Goal: Task Accomplishment & Management: Complete application form

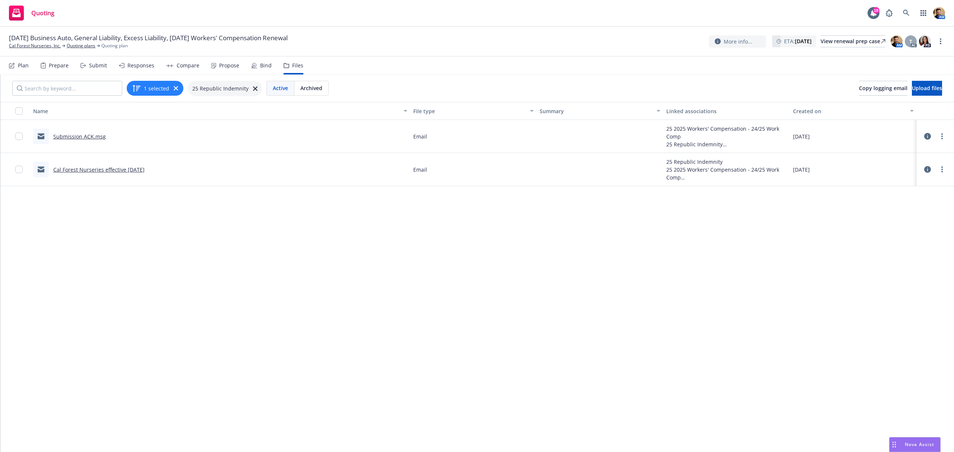
click at [89, 61] on div "Submit" at bounding box center [94, 66] width 26 height 18
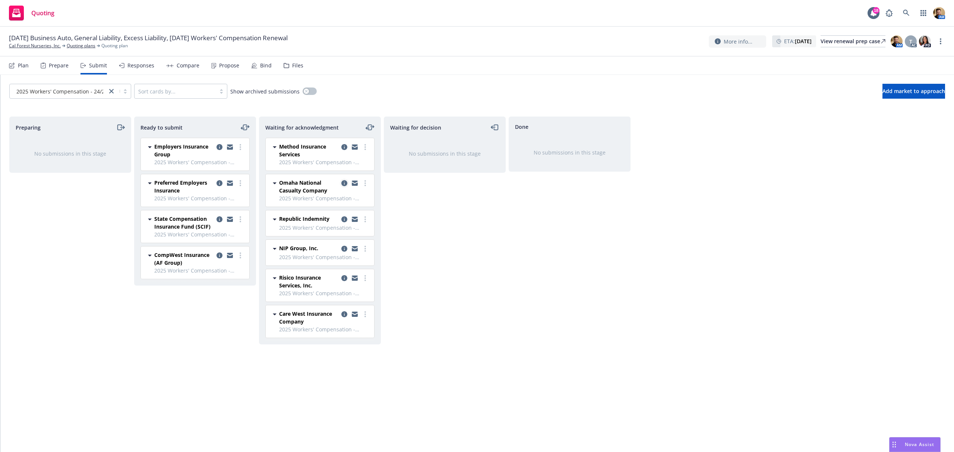
click at [343, 184] on icon "copy logging email" at bounding box center [344, 183] width 6 height 6
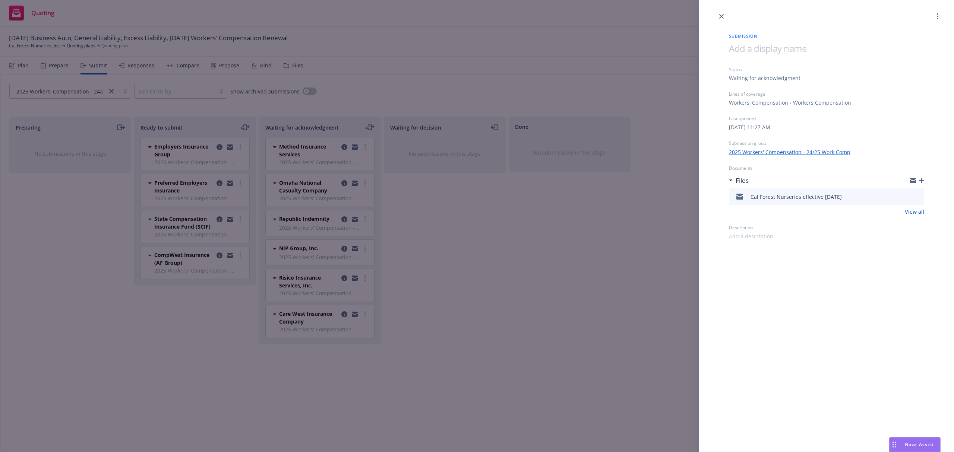
click at [924, 179] on icon "button" at bounding box center [921, 180] width 5 height 5
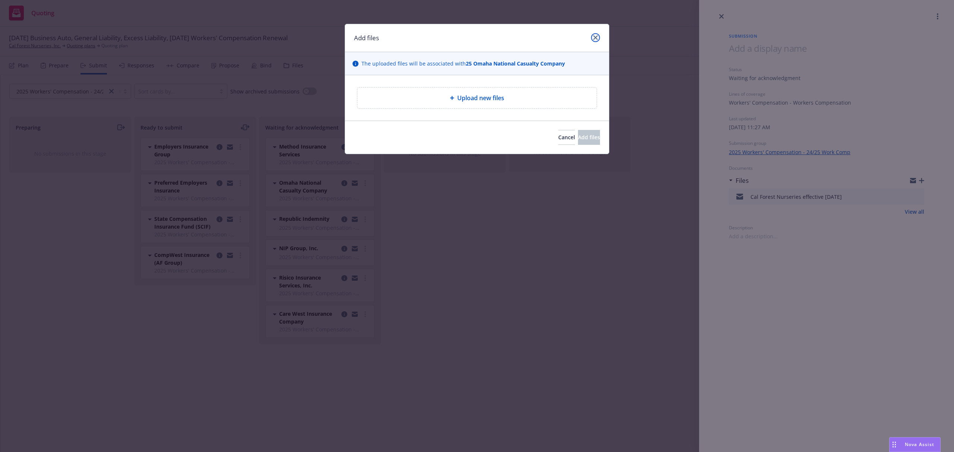
click at [595, 35] on icon "close" at bounding box center [595, 37] width 4 height 4
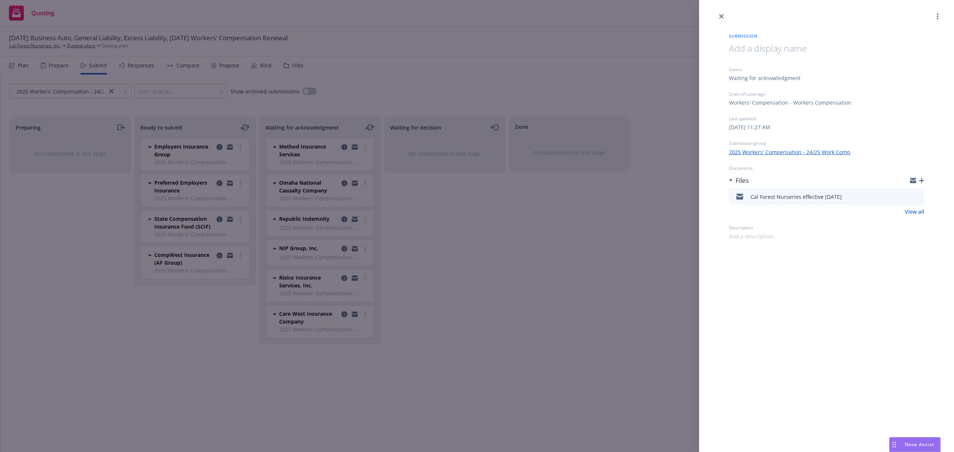
click at [369, 183] on div "Submission Status Waiting for acknowledgment Lines of coverage Workers' Compens…" at bounding box center [477, 226] width 954 height 452
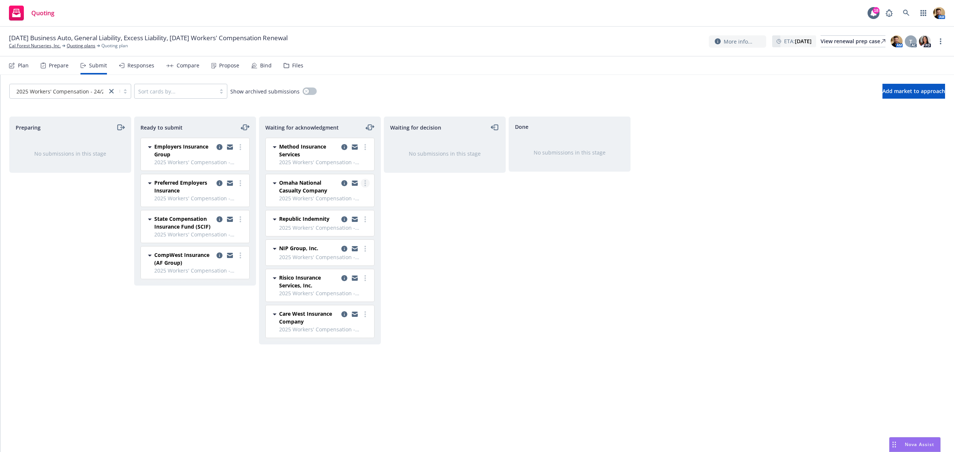
click at [364, 182] on link "more" at bounding box center [365, 183] width 9 height 9
click at [348, 201] on span "Log acknowledgement" at bounding box center [331, 198] width 73 height 7
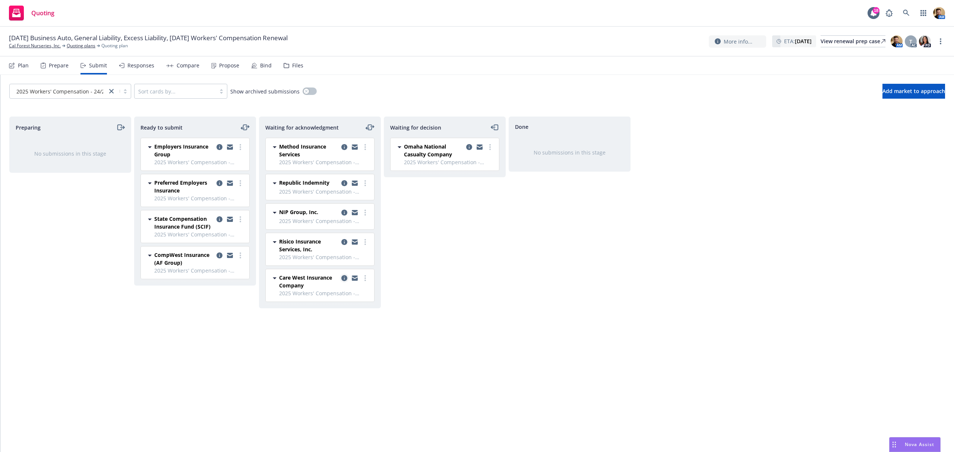
click at [343, 280] on icon "copy logging email" at bounding box center [344, 278] width 6 height 6
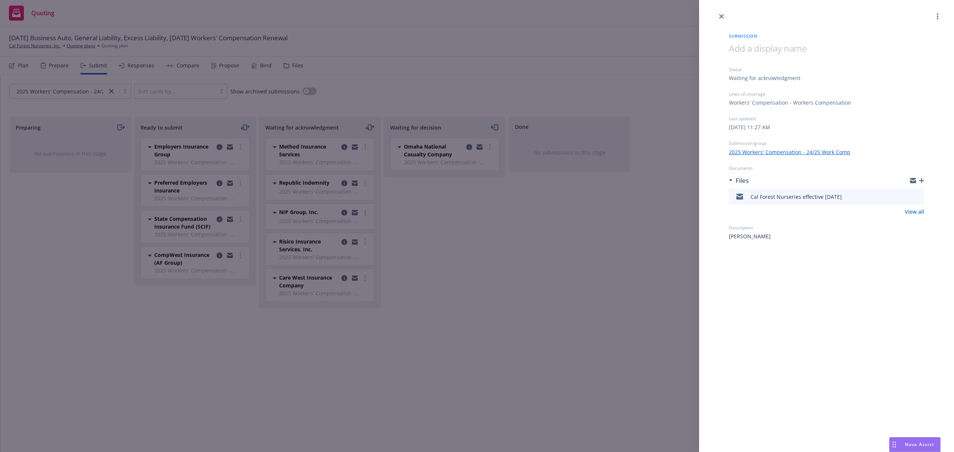
click at [918, 179] on div at bounding box center [917, 181] width 14 height 6
drag, startPoint x: 921, startPoint y: 179, endPoint x: 925, endPoint y: 171, distance: 8.2
click at [923, 178] on div at bounding box center [917, 181] width 14 height 6
click at [921, 181] on icon "button" at bounding box center [921, 180] width 5 height 5
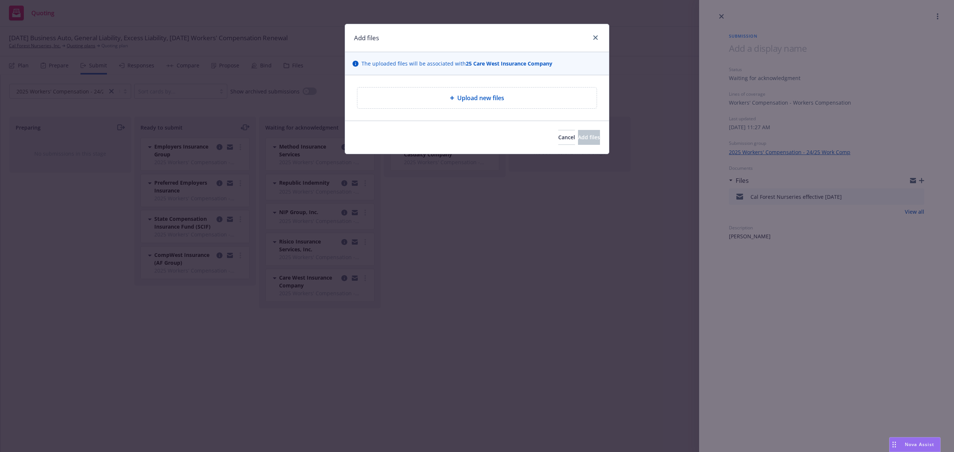
type textarea "x"
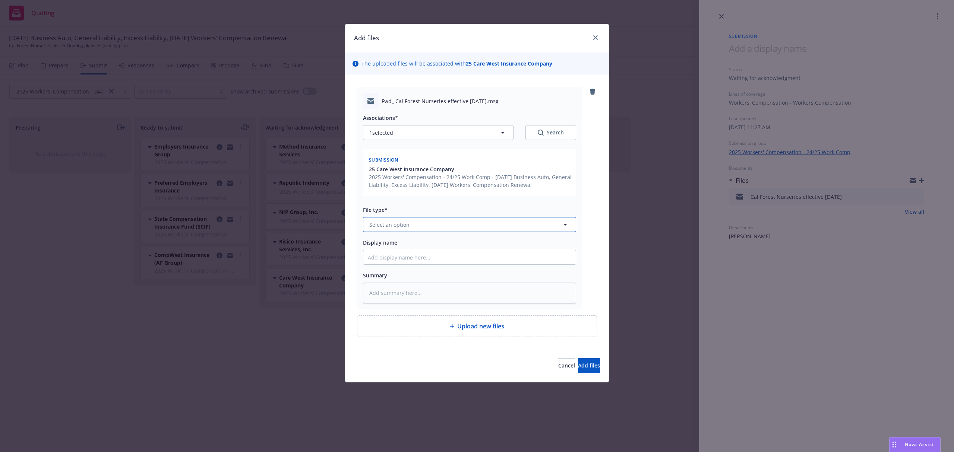
click at [413, 224] on button "Select an option" at bounding box center [469, 224] width 213 height 15
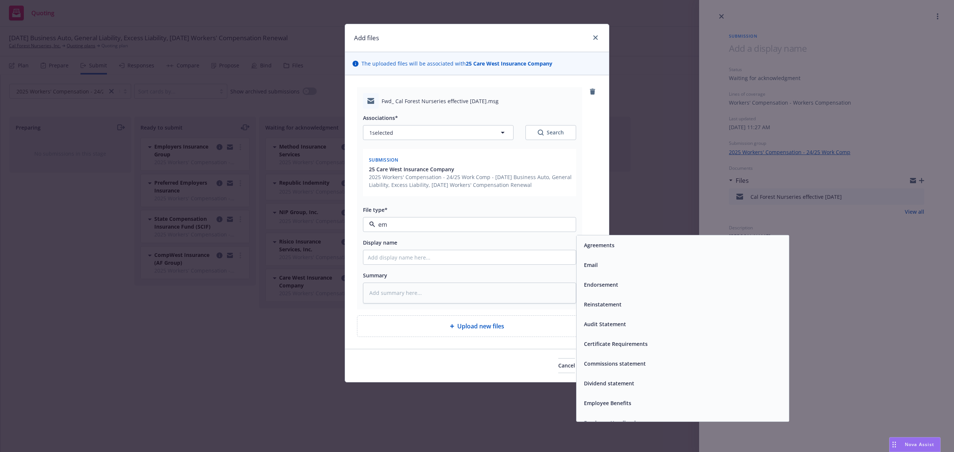
type input "ema"
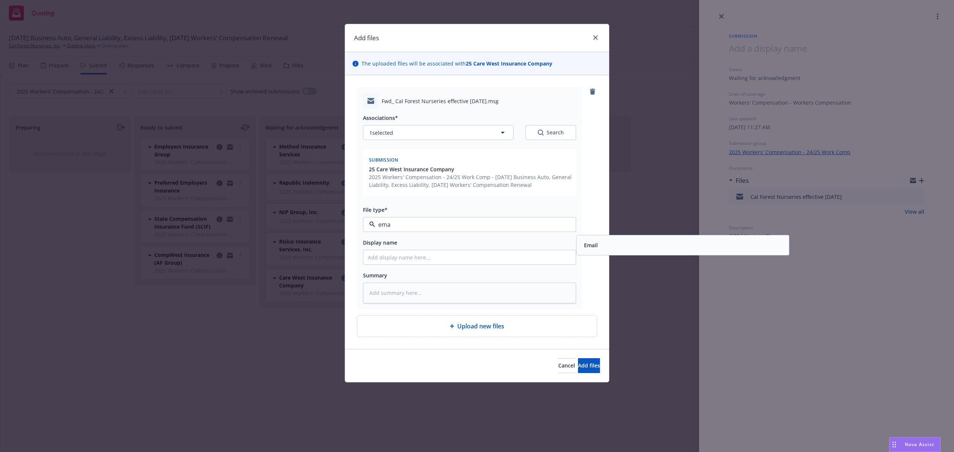
click at [602, 245] on div "Email" at bounding box center [682, 245] width 203 height 11
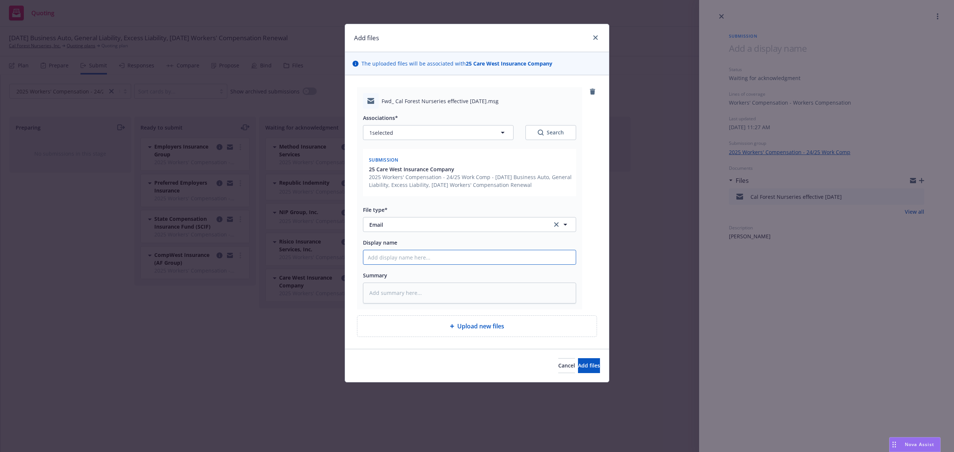
click at [401, 261] on input "Display name" at bounding box center [469, 257] width 212 height 14
type textarea "x"
type input "S"
type textarea "x"
type input "Su"
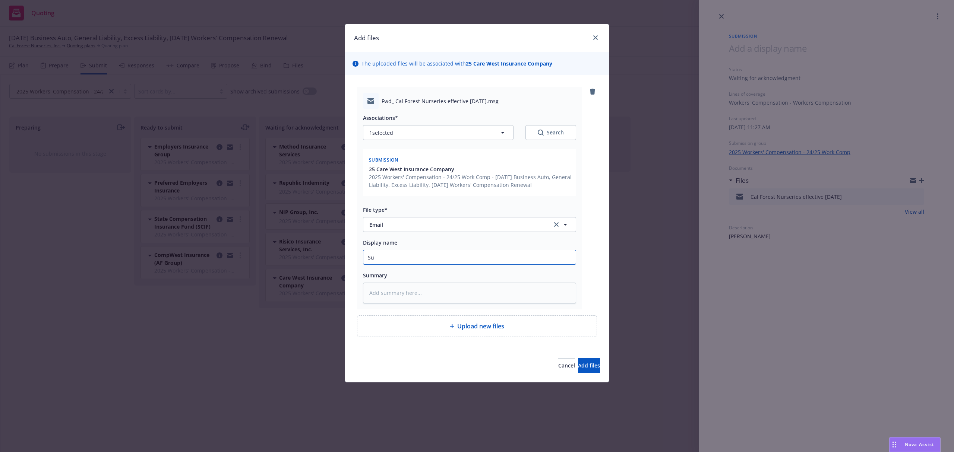
type textarea "x"
type input "Sub"
type textarea "x"
type input "Subm"
type textarea "x"
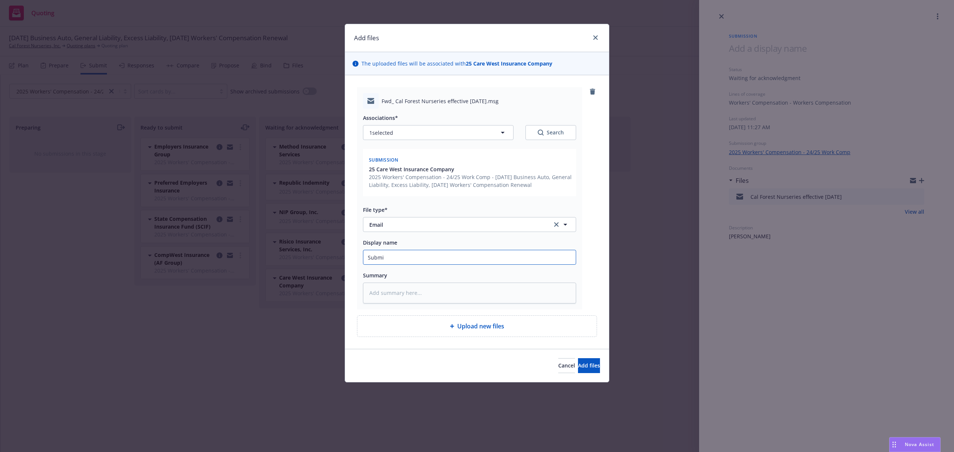
type input "Submis"
type textarea "x"
type input "Submissi"
type textarea "x"
type input "Submissio"
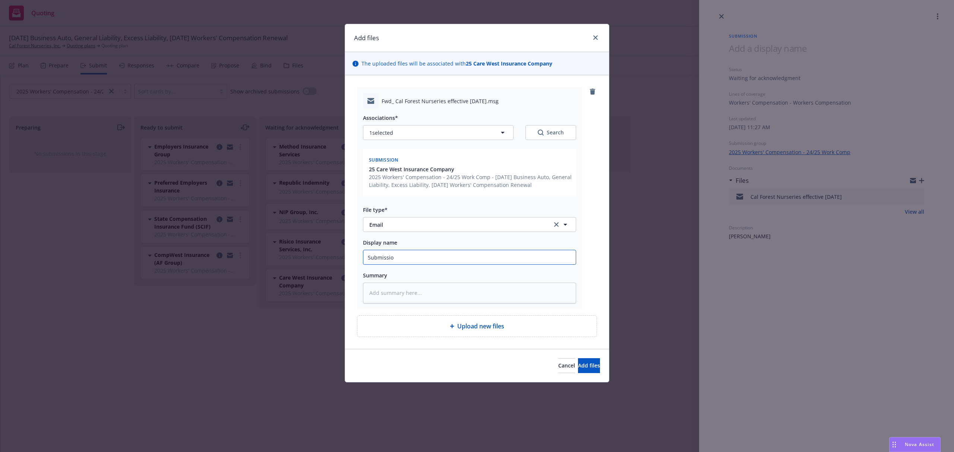
type textarea "x"
type input "Submission"
type textarea "x"
type input "Submission"
type textarea "x"
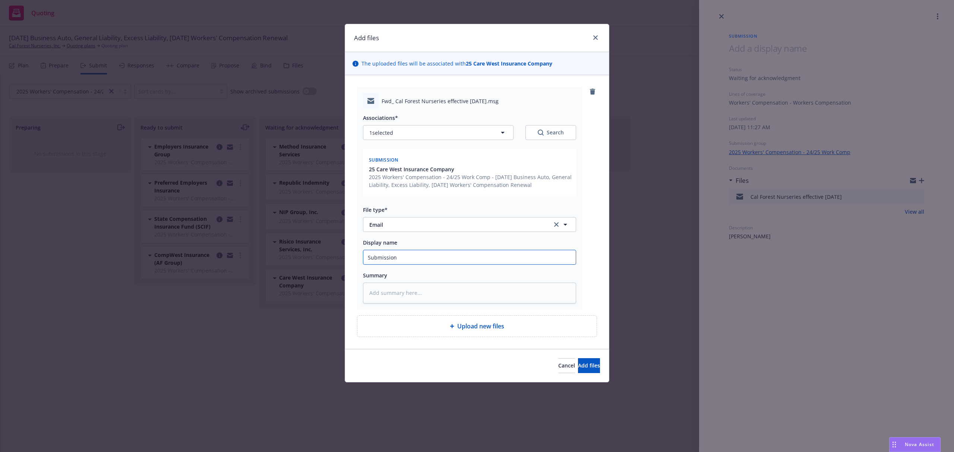
type input "Submission A"
type textarea "x"
type input "Submission AC"
type textarea "x"
type input "Submission ACK"
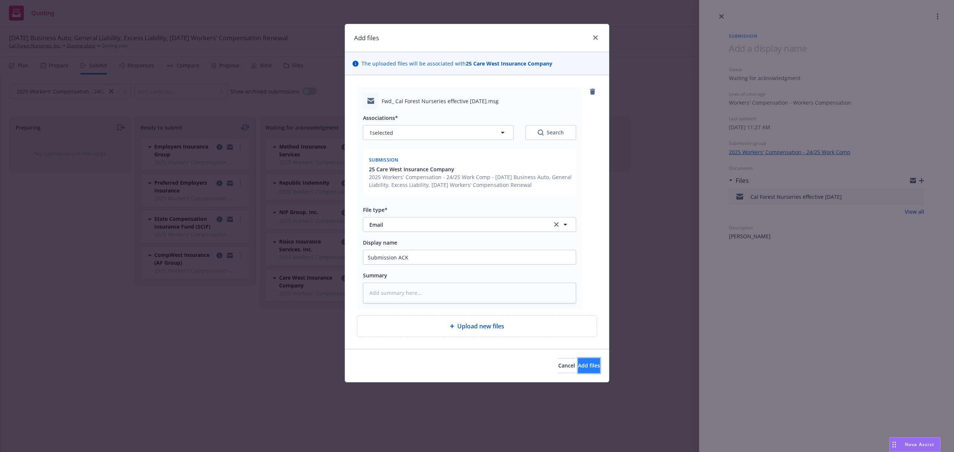
click at [578, 365] on span "Add files" at bounding box center [589, 365] width 22 height 7
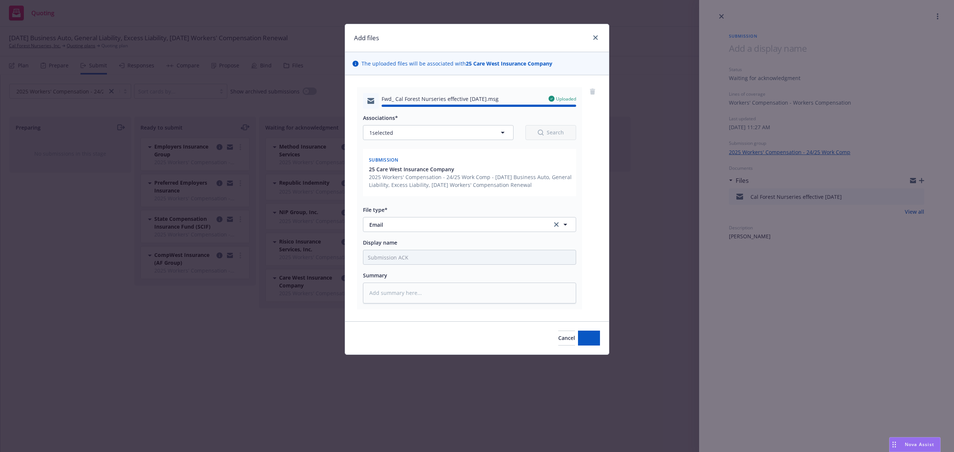
type textarea "x"
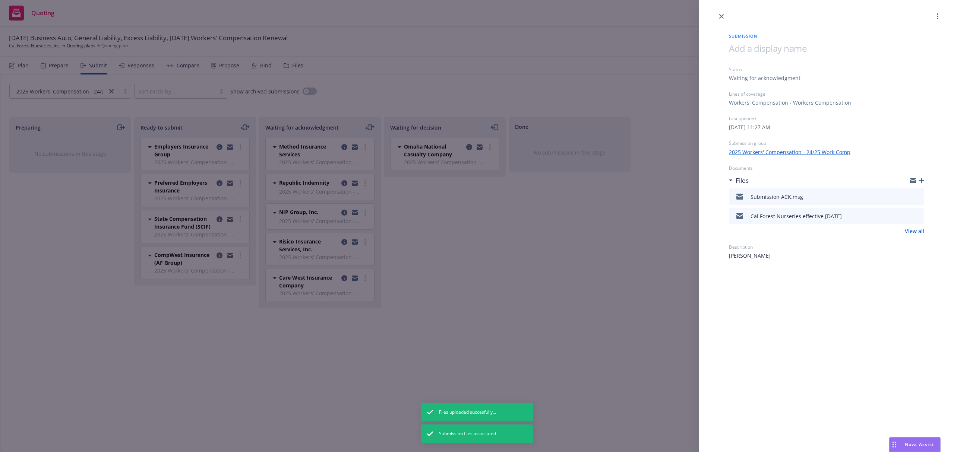
click at [515, 304] on div "Submission Status Waiting for acknowledgment Lines of coverage Workers' Compens…" at bounding box center [477, 226] width 954 height 452
